Goal: Task Accomplishment & Management: Manage account settings

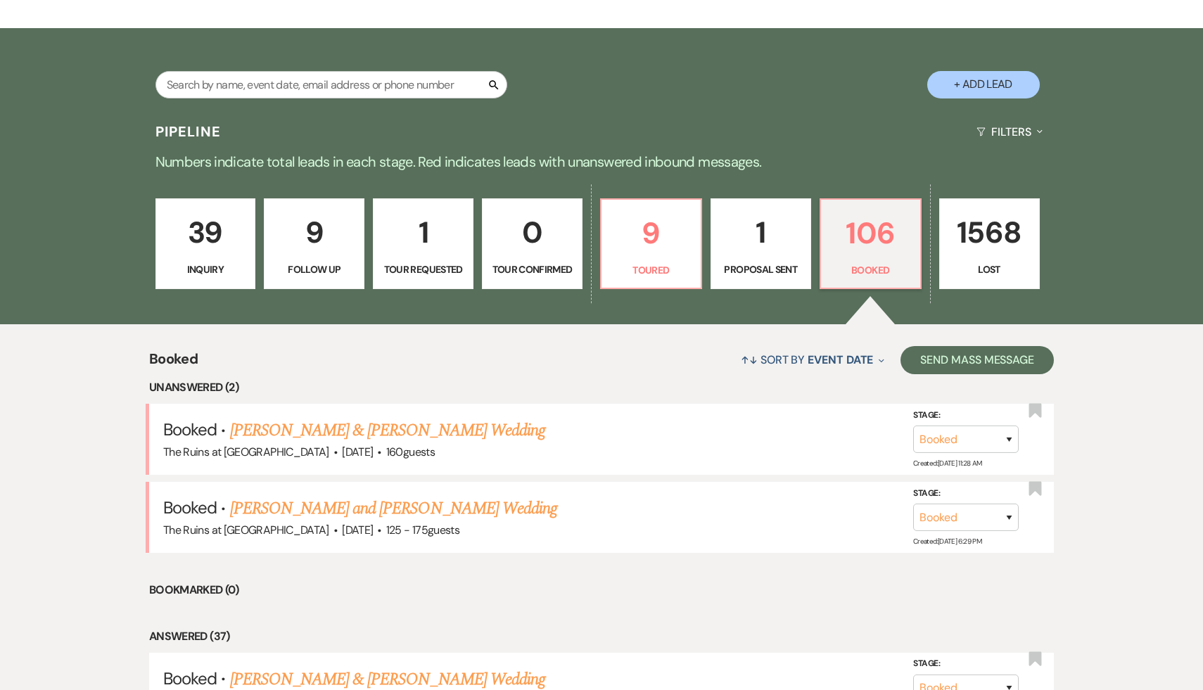
click at [490, 364] on div "↑↓ Sort By Event Date Expand Send Mass Message" at bounding box center [626, 359] width 856 height 37
click at [488, 364] on div "↑↓ Sort By Event Date Expand Send Mass Message" at bounding box center [626, 359] width 856 height 37
click at [719, 111] on div "Search + Add Lead" at bounding box center [601, 70] width 1203 height 85
click at [575, 377] on div "↑↓ Sort By Event Date Expand Send Mass Message" at bounding box center [626, 359] width 856 height 37
click at [858, 245] on p "106" at bounding box center [871, 233] width 82 height 47
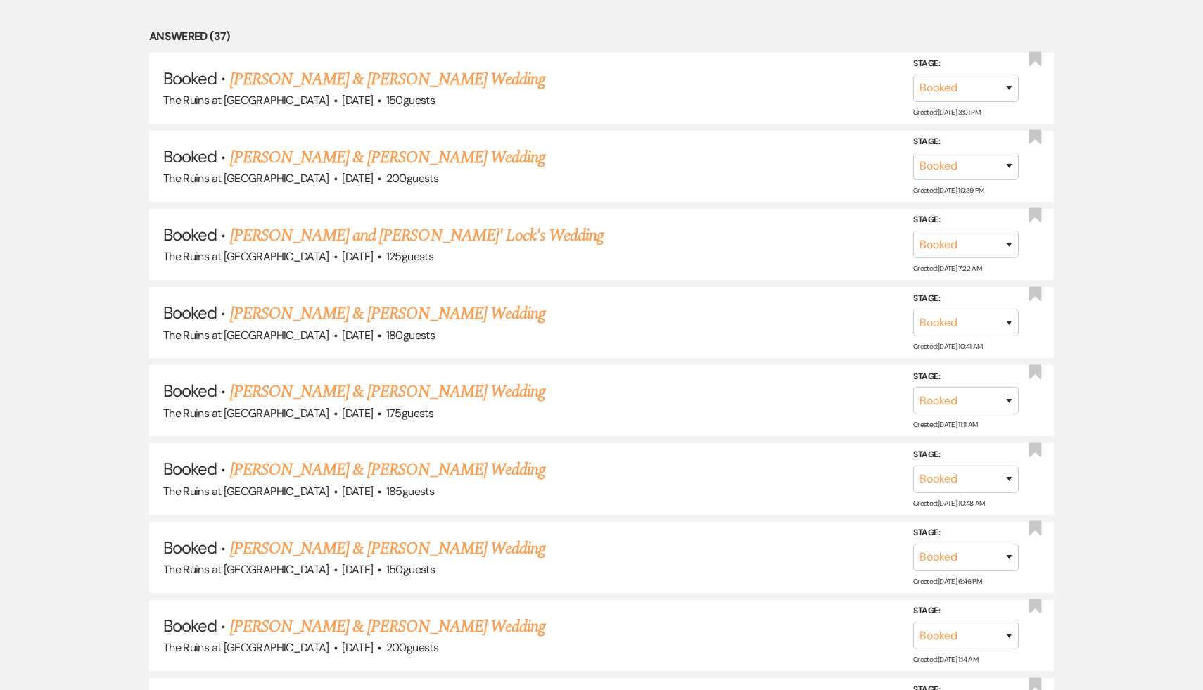
scroll to position [840, 0]
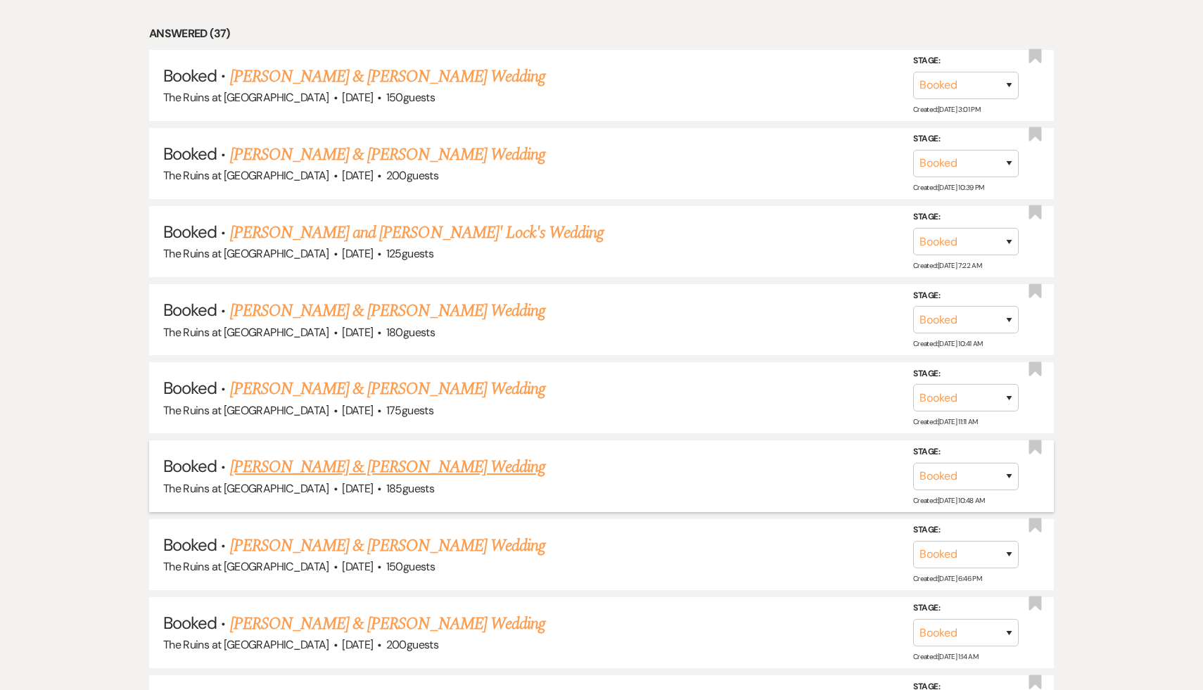
click at [396, 459] on link "[PERSON_NAME] & [PERSON_NAME] Wedding" at bounding box center [387, 467] width 315 height 25
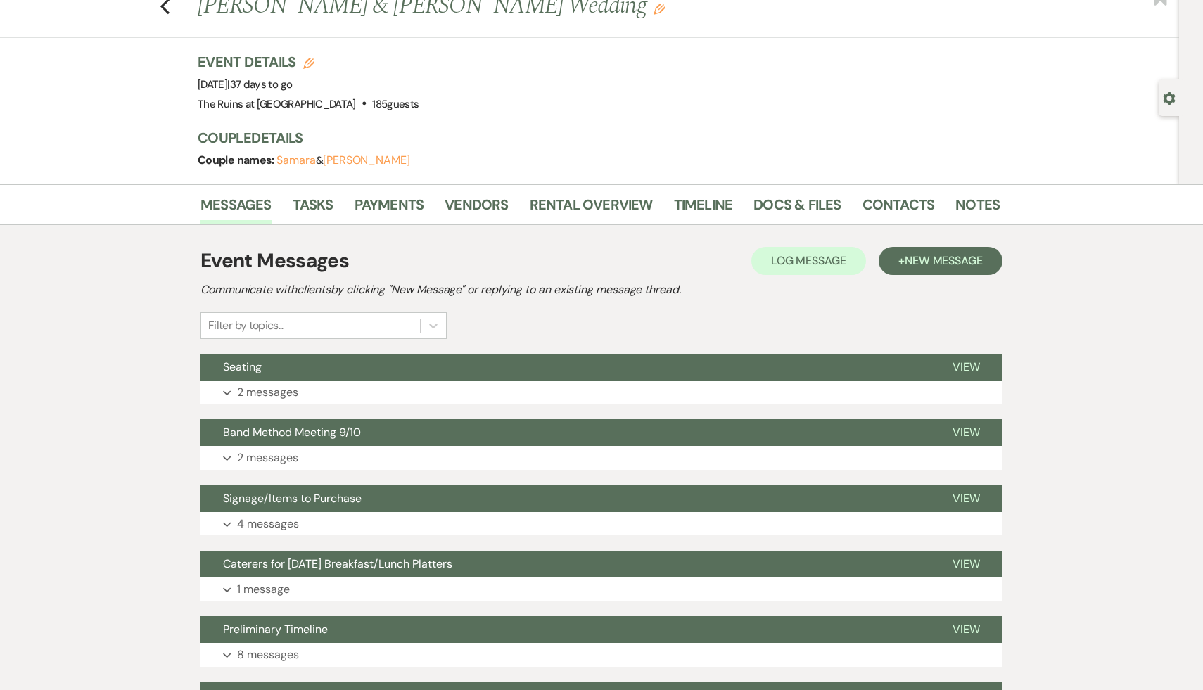
scroll to position [35, 0]
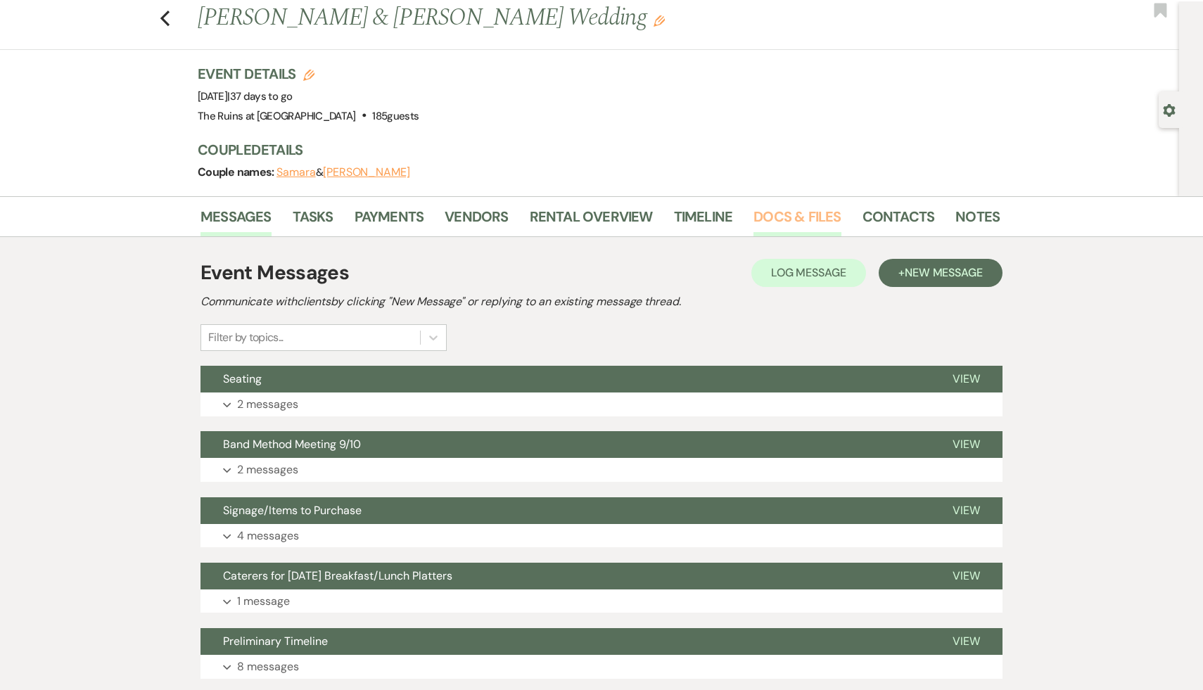
click at [811, 212] on link "Docs & Files" at bounding box center [797, 220] width 87 height 31
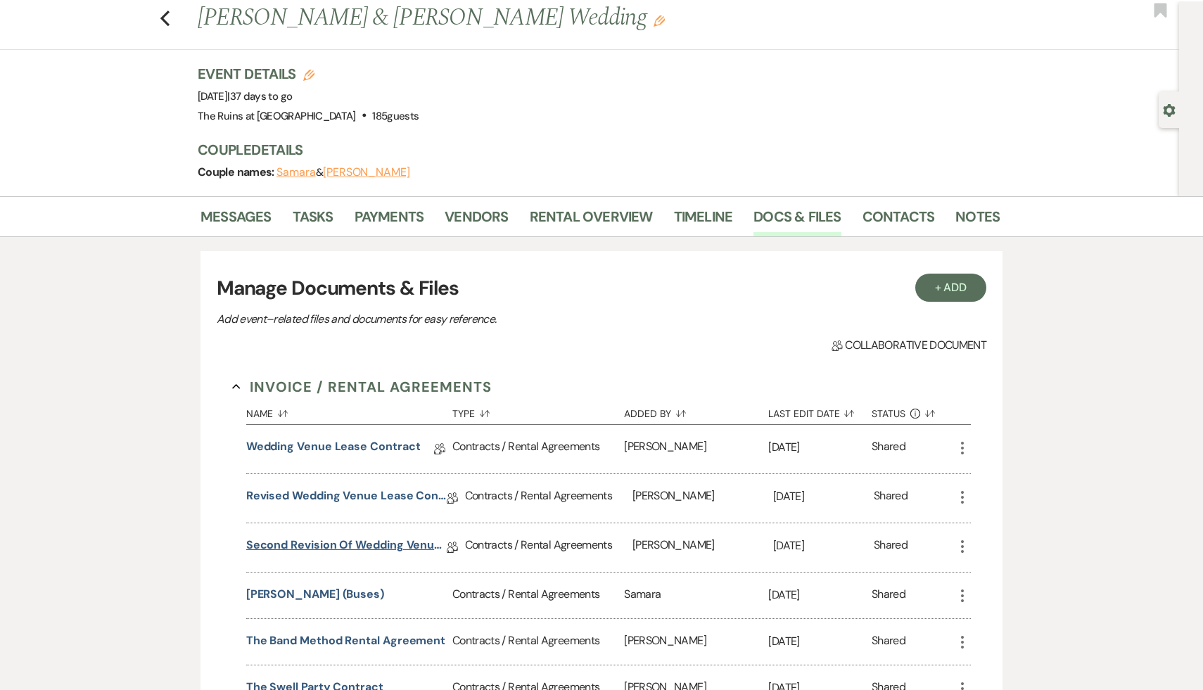
click at [348, 545] on link "Second Revision of Wedding Venue Lease Contract" at bounding box center [346, 548] width 201 height 22
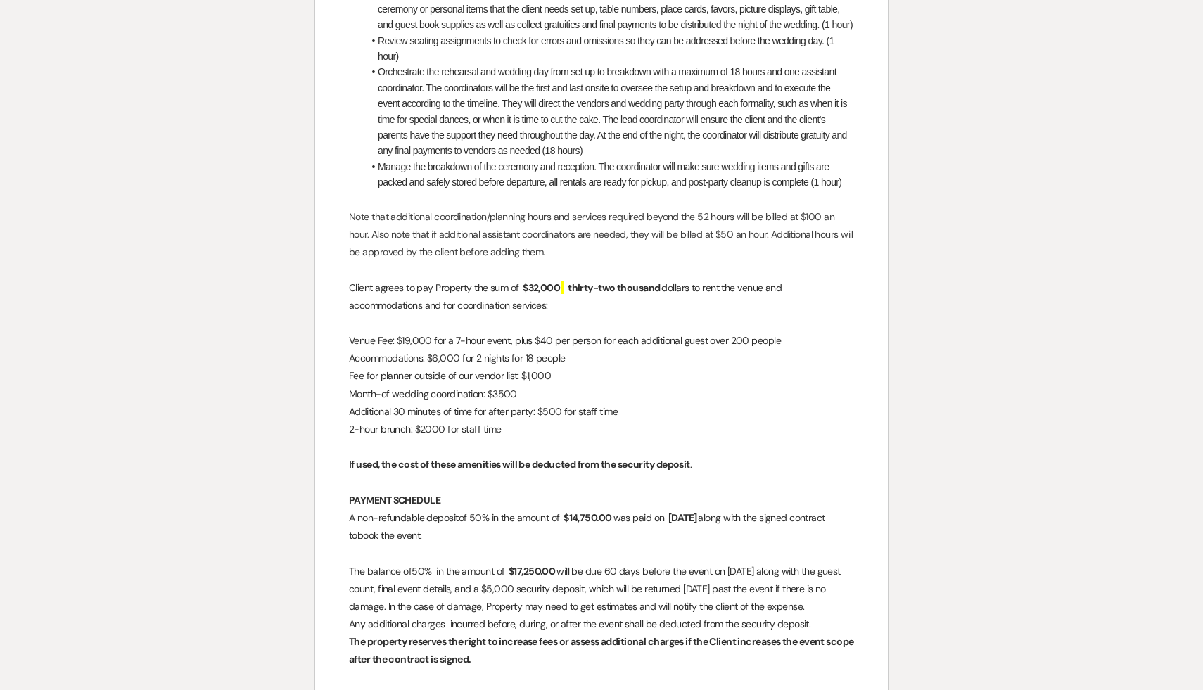
scroll to position [2801, 0]
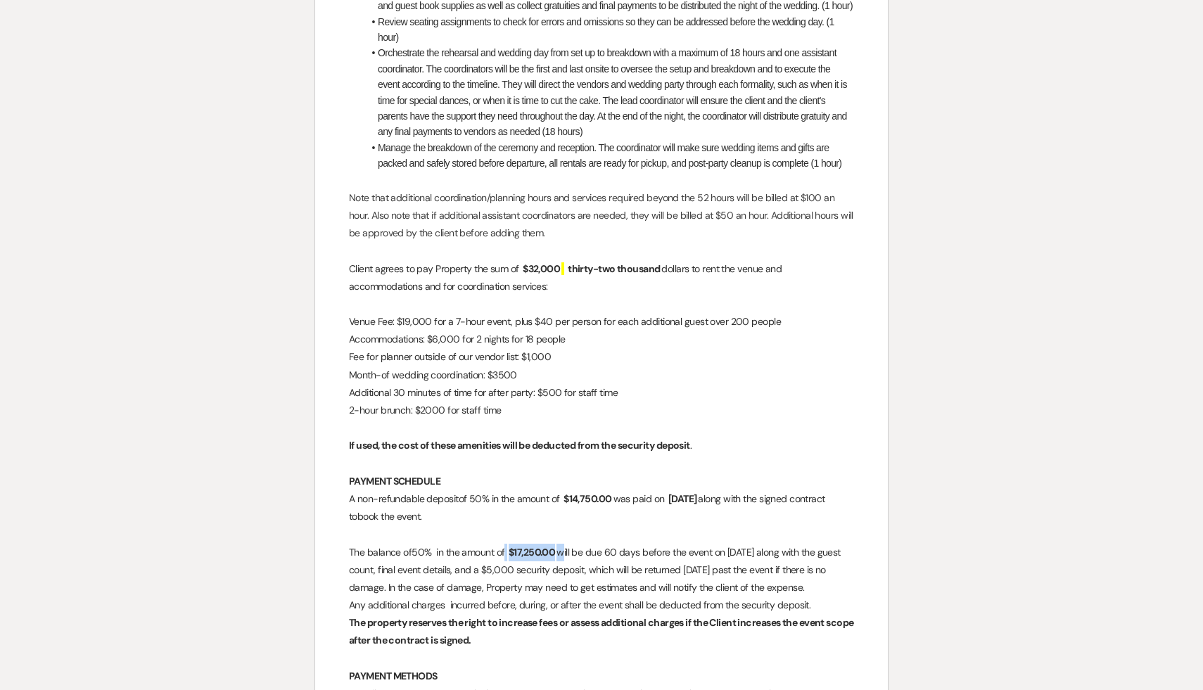
drag, startPoint x: 563, startPoint y: 549, endPoint x: 512, endPoint y: 547, distance: 51.4
click at [512, 547] on p "The balance of 50% in the amount of ﻿ $17,250.00 ﻿ will be due 60 days before t…" at bounding box center [601, 570] width 505 height 53
copy p "50% in the amount of ﻿ $17,250.00 ﻿"
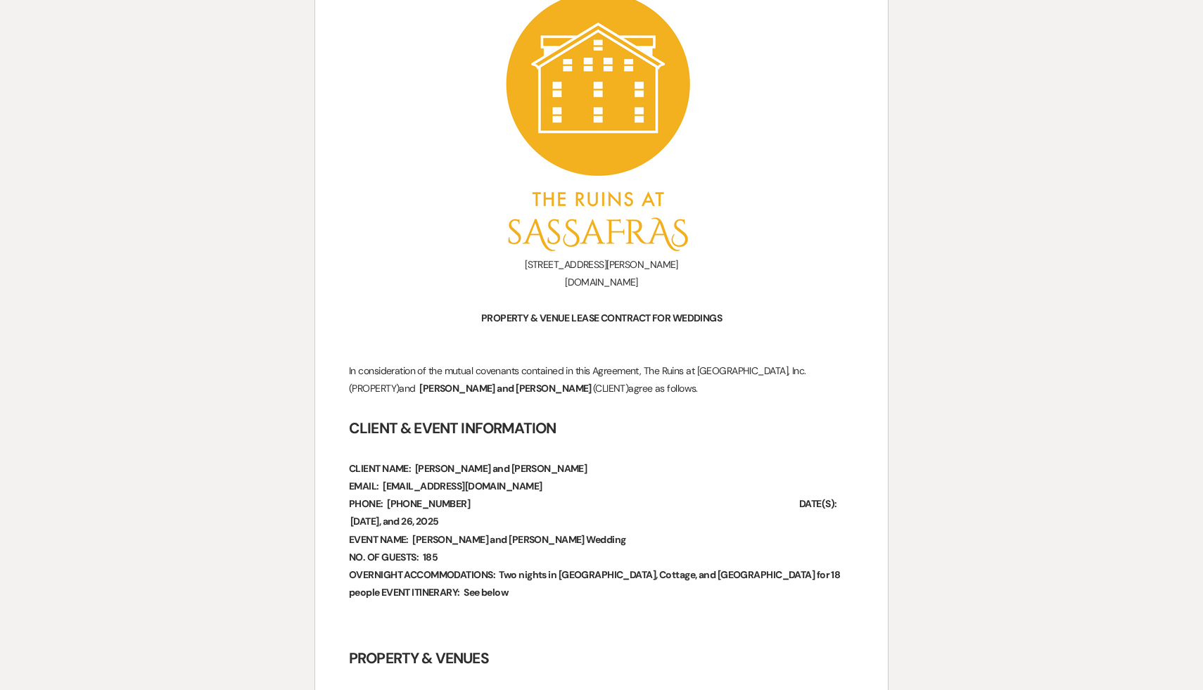
scroll to position [0, 0]
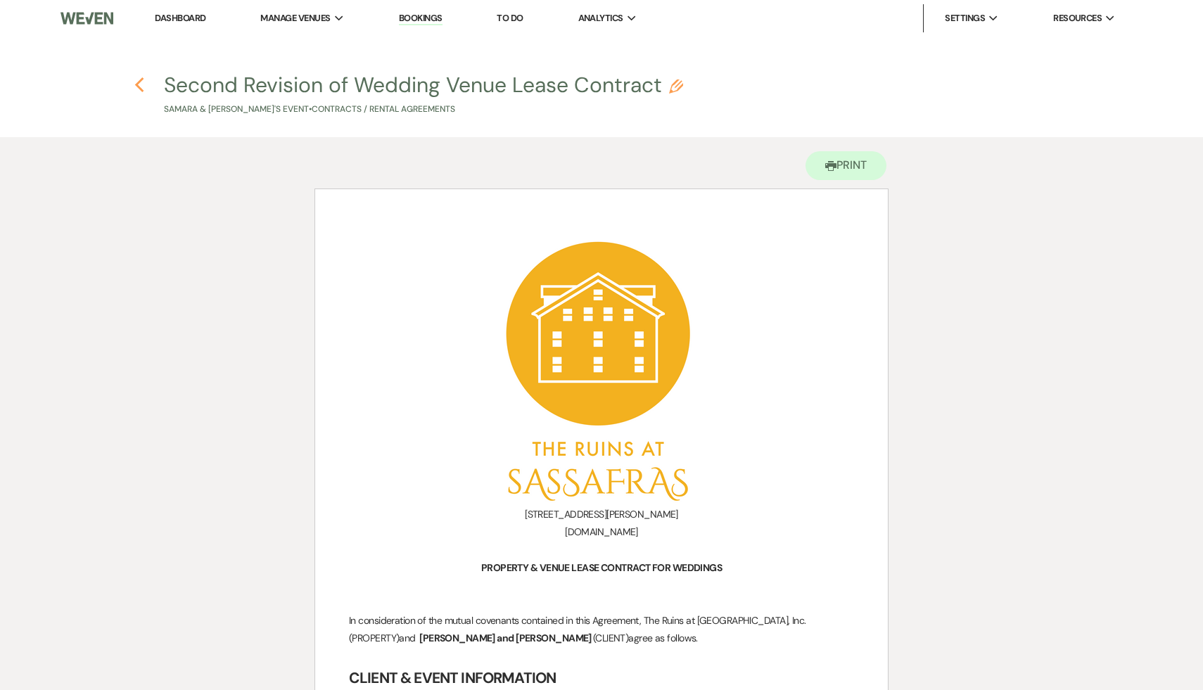
click at [138, 77] on icon "Previous" at bounding box center [139, 85] width 11 height 17
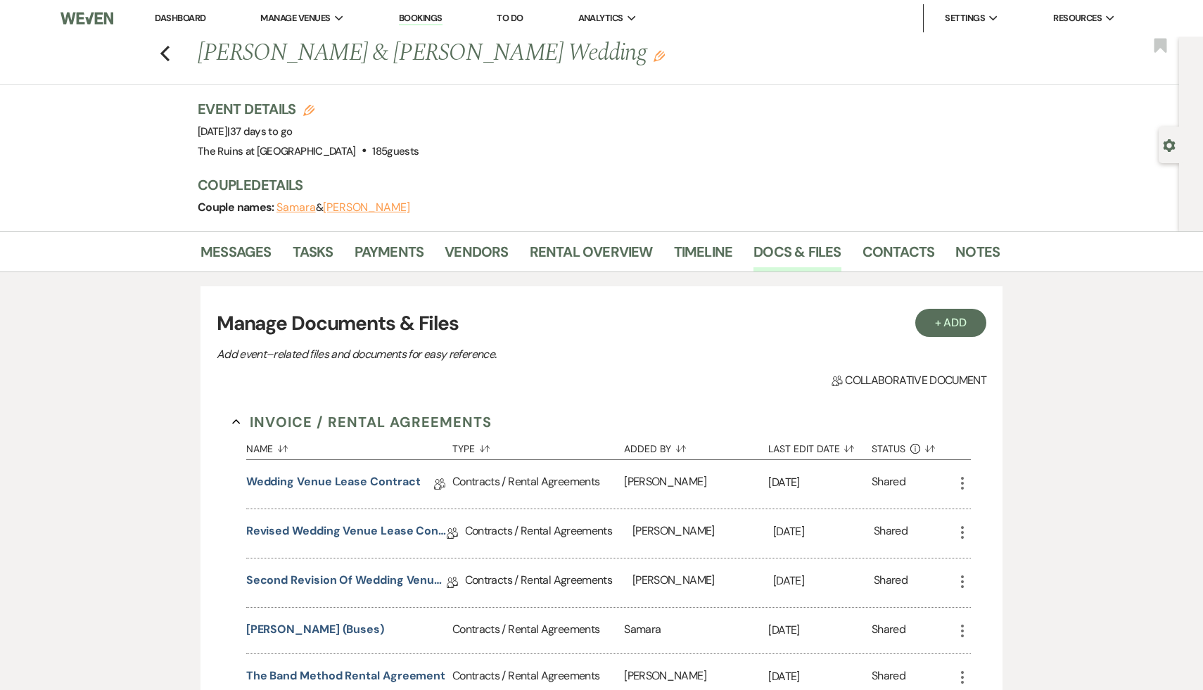
scroll to position [35, 0]
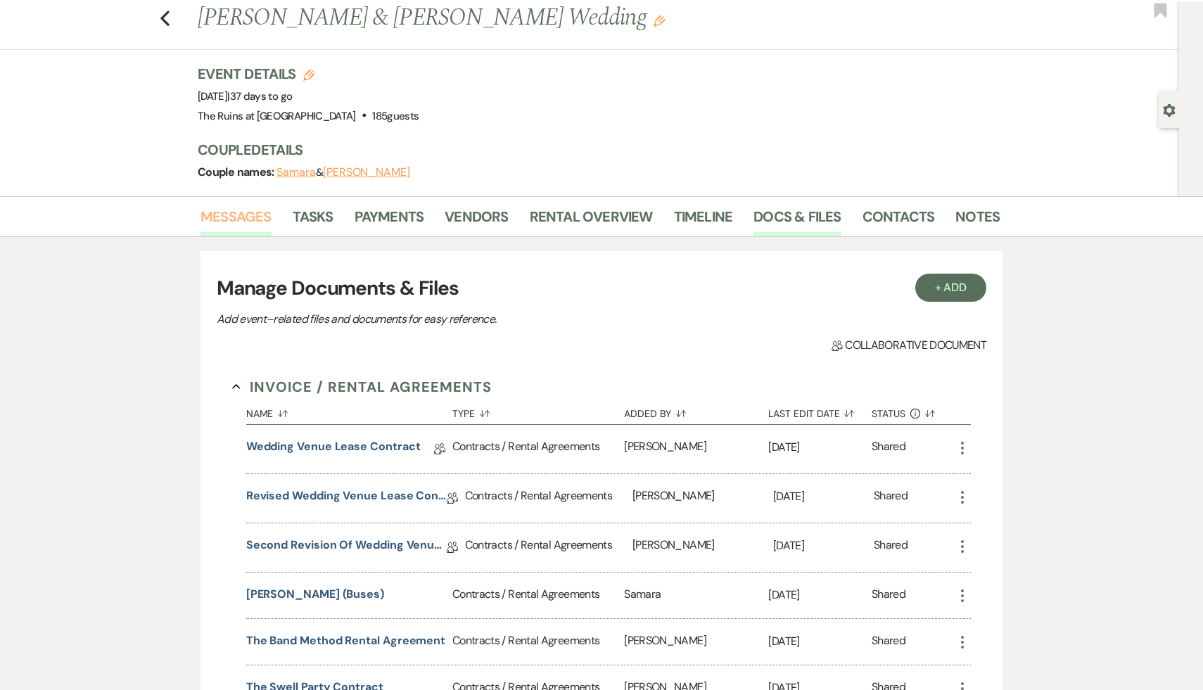
click at [242, 219] on link "Messages" at bounding box center [236, 220] width 71 height 31
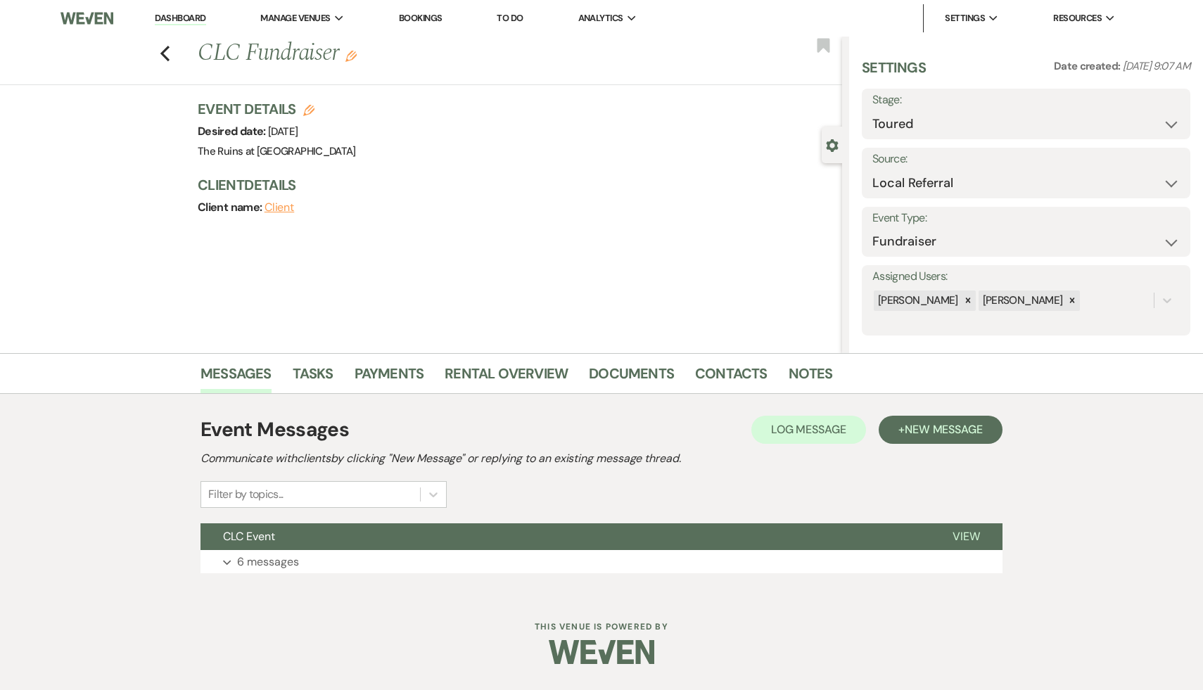
click at [179, 13] on link "Dashboard" at bounding box center [180, 18] width 51 height 13
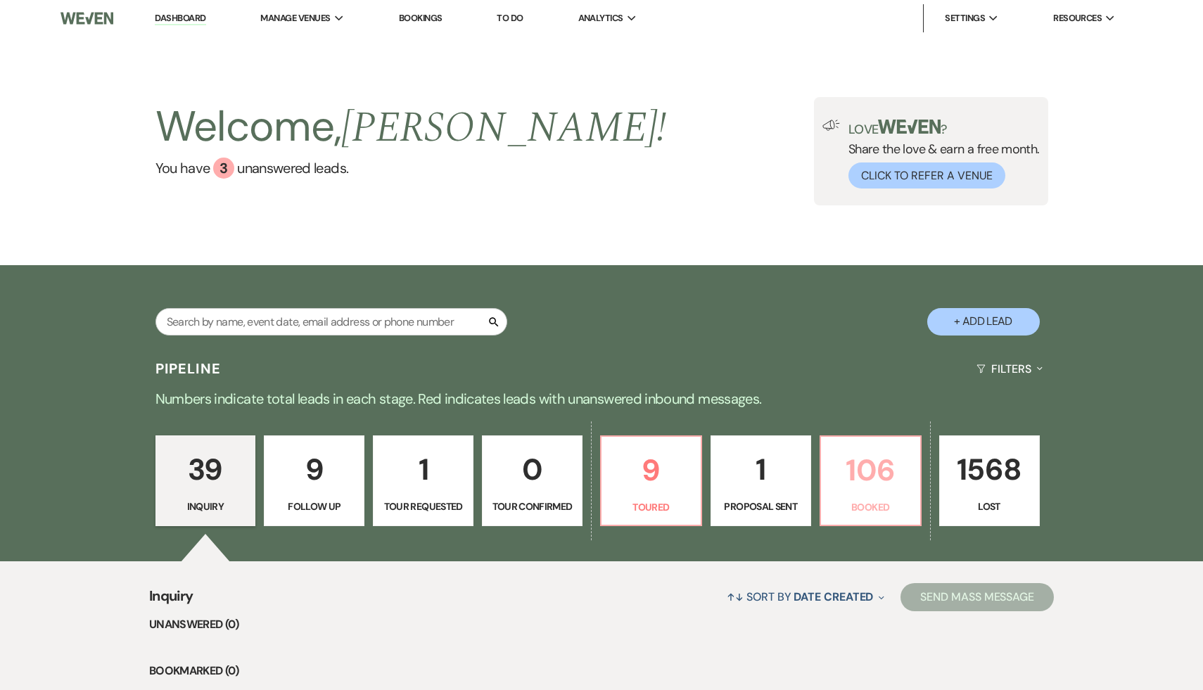
click at [868, 468] on p "106" at bounding box center [871, 470] width 82 height 47
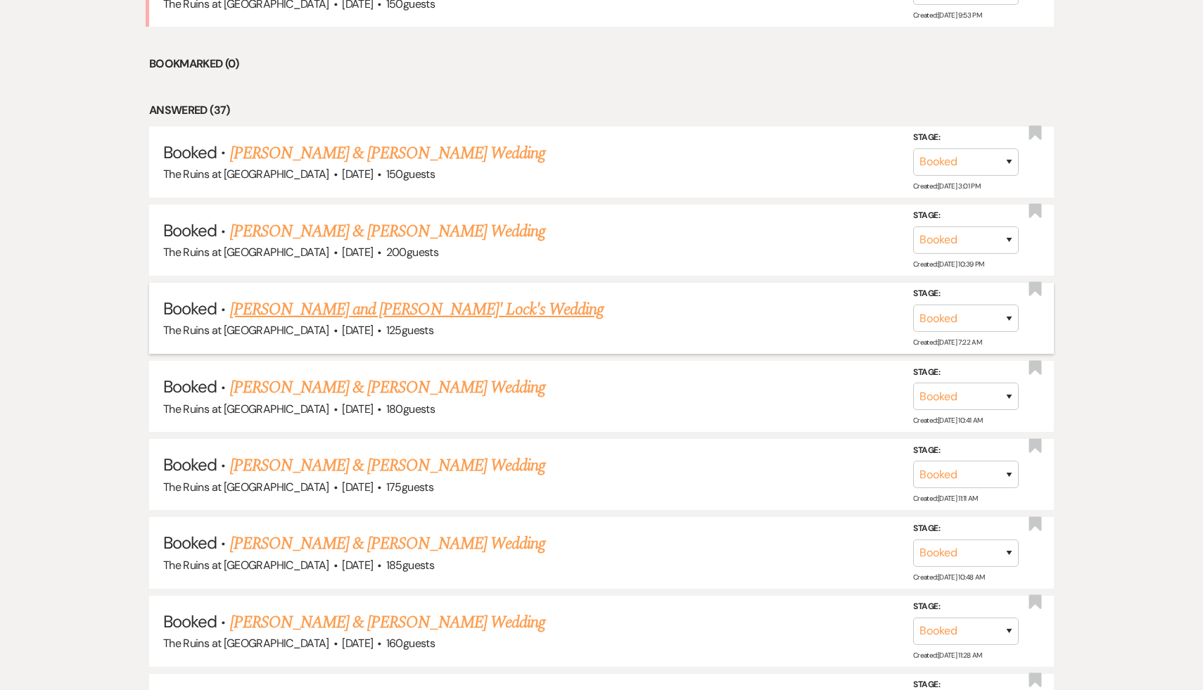
scroll to position [772, 0]
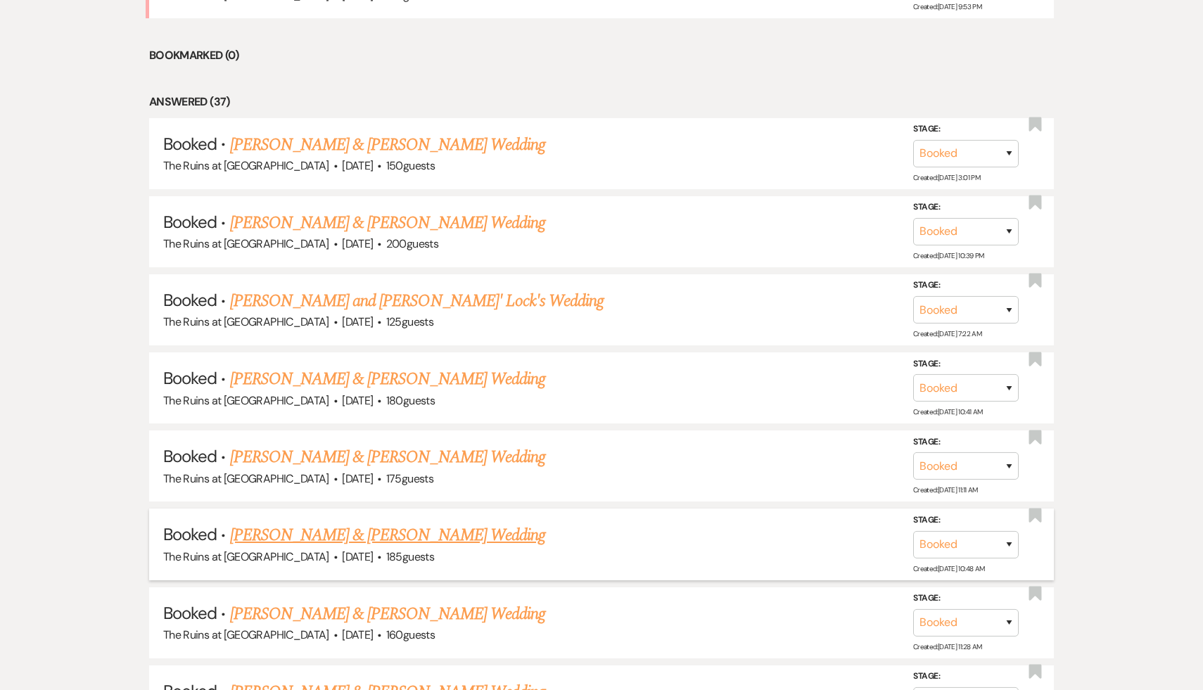
click at [397, 530] on link "[PERSON_NAME] & [PERSON_NAME] Wedding" at bounding box center [387, 535] width 315 height 25
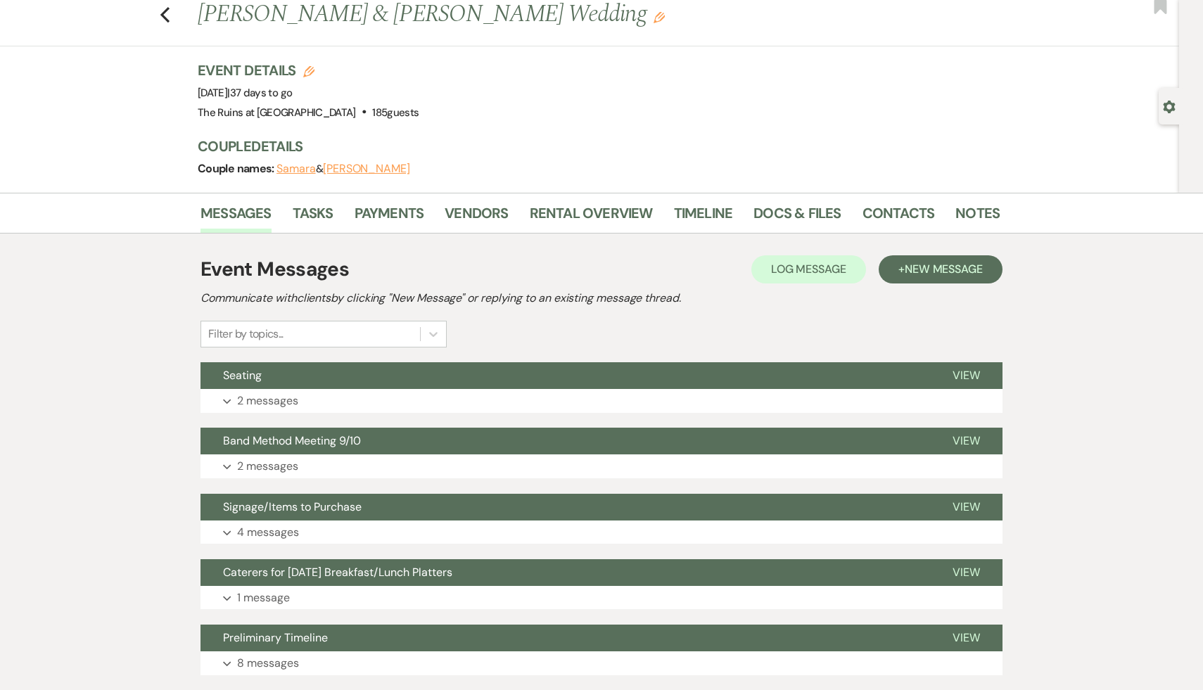
scroll to position [51, 0]
